Goal: Task Accomplishment & Management: Manage account settings

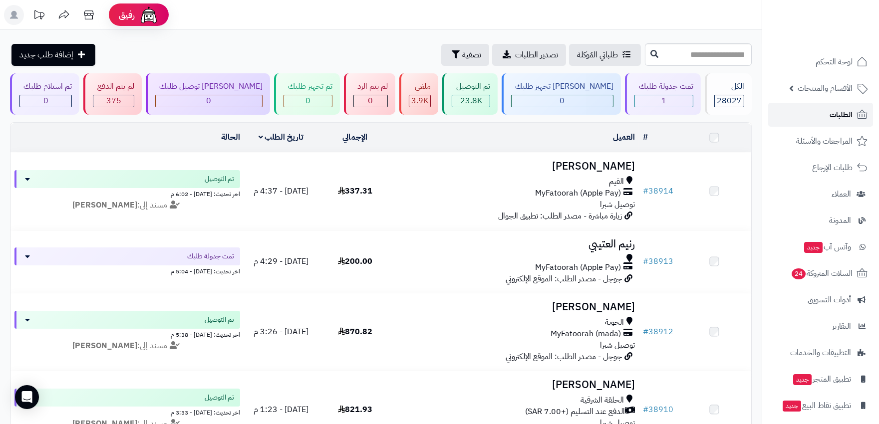
click at [829, 114] on link "الطلبات" at bounding box center [820, 115] width 105 height 24
click at [826, 115] on link "الطلبات" at bounding box center [820, 115] width 105 height 24
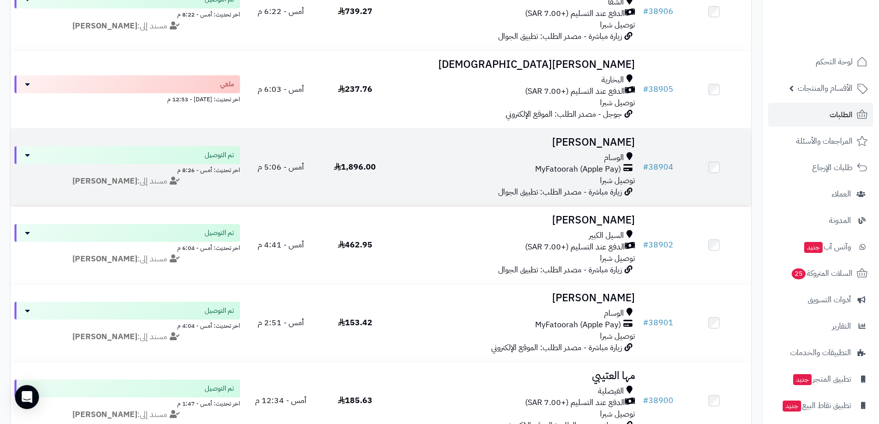
scroll to position [555, 0]
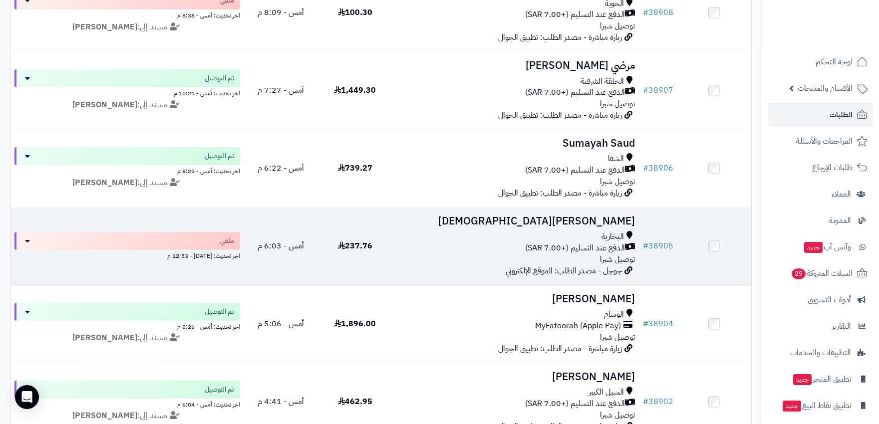
click at [445, 247] on div "الدفع عند التسليم (+7.00 SAR)" at bounding box center [515, 248] width 239 height 11
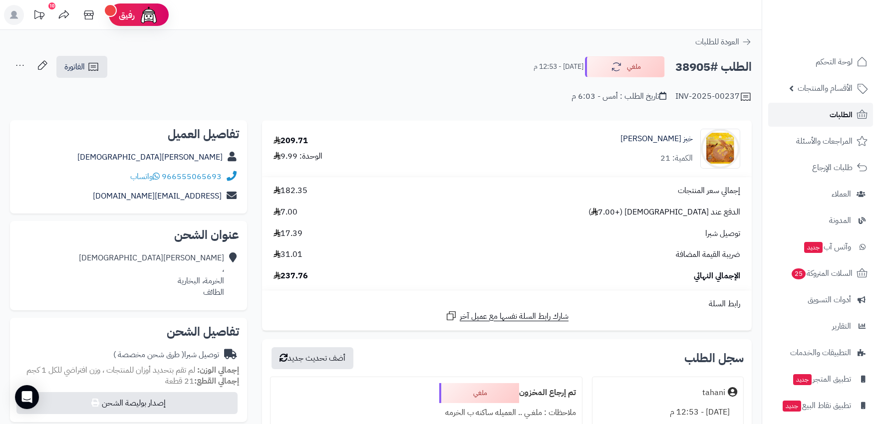
click at [802, 115] on link "الطلبات" at bounding box center [820, 115] width 105 height 24
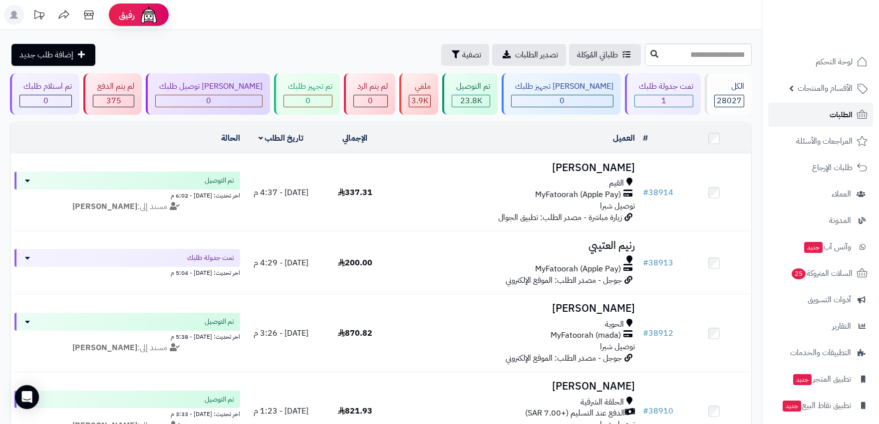
click at [823, 116] on link "الطلبات" at bounding box center [820, 115] width 105 height 24
click at [852, 109] on span "الطلبات" at bounding box center [841, 115] width 23 height 14
click at [829, 111] on link "الطلبات" at bounding box center [820, 115] width 105 height 24
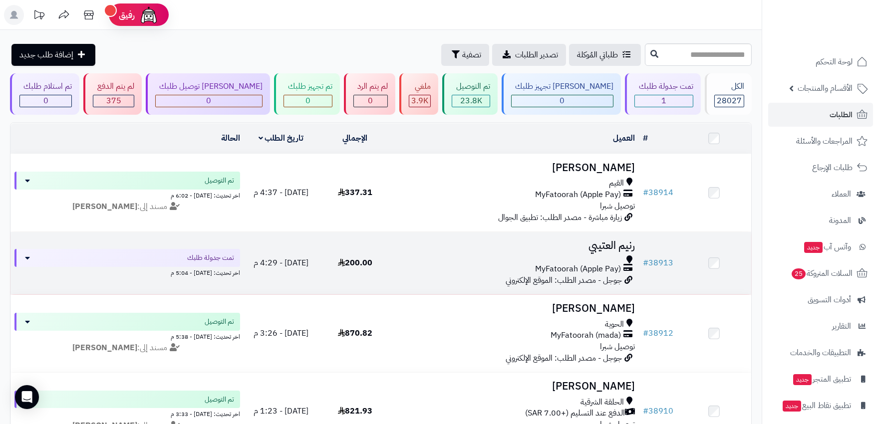
click at [442, 266] on div "MyFatoorah (Apple Pay)" at bounding box center [515, 269] width 239 height 11
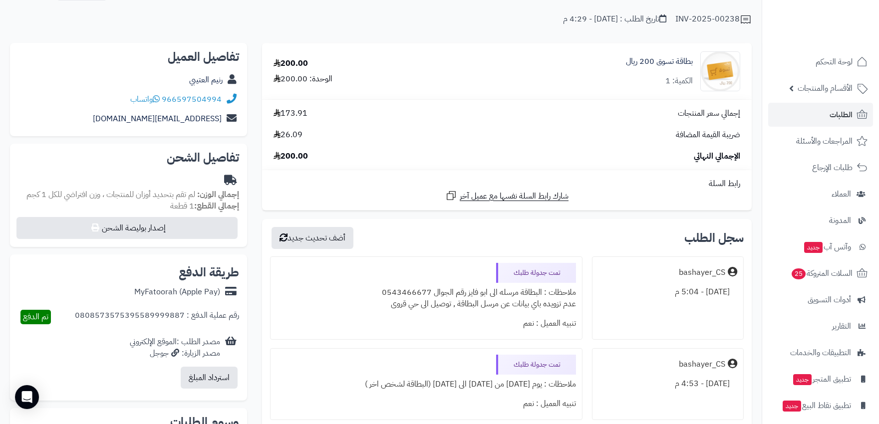
scroll to position [55, 0]
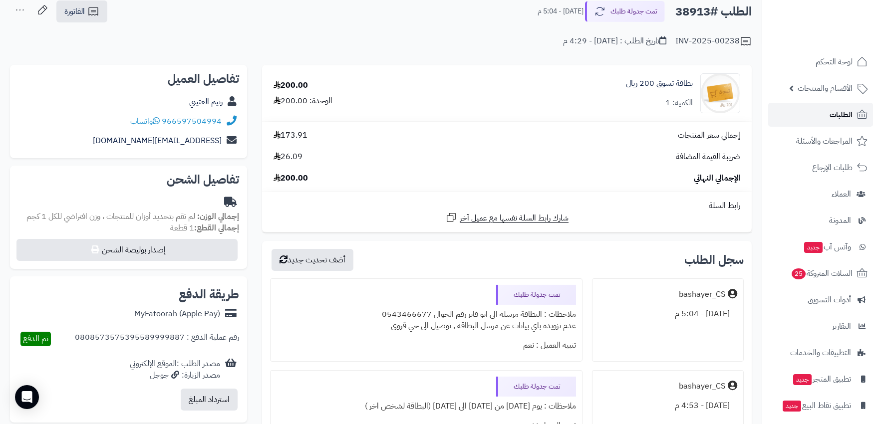
click at [846, 110] on span "الطلبات" at bounding box center [841, 115] width 23 height 14
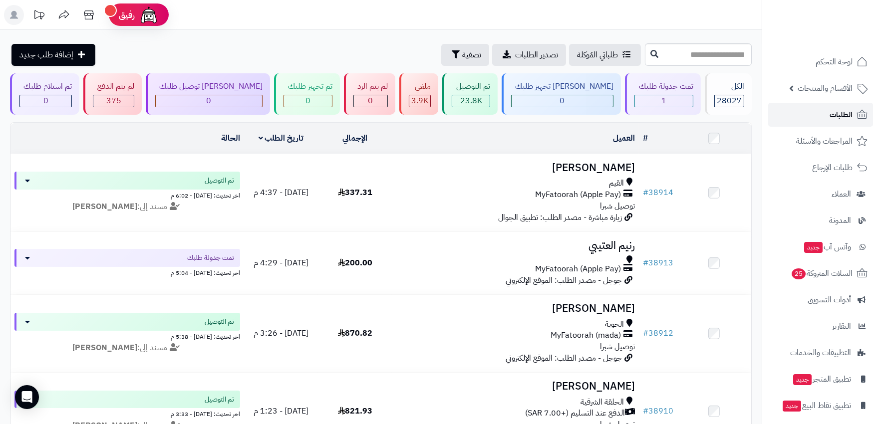
click at [810, 116] on link "الطلبات" at bounding box center [820, 115] width 105 height 24
click at [815, 120] on link "الطلبات" at bounding box center [820, 115] width 105 height 24
